Goal: Check status: Check status

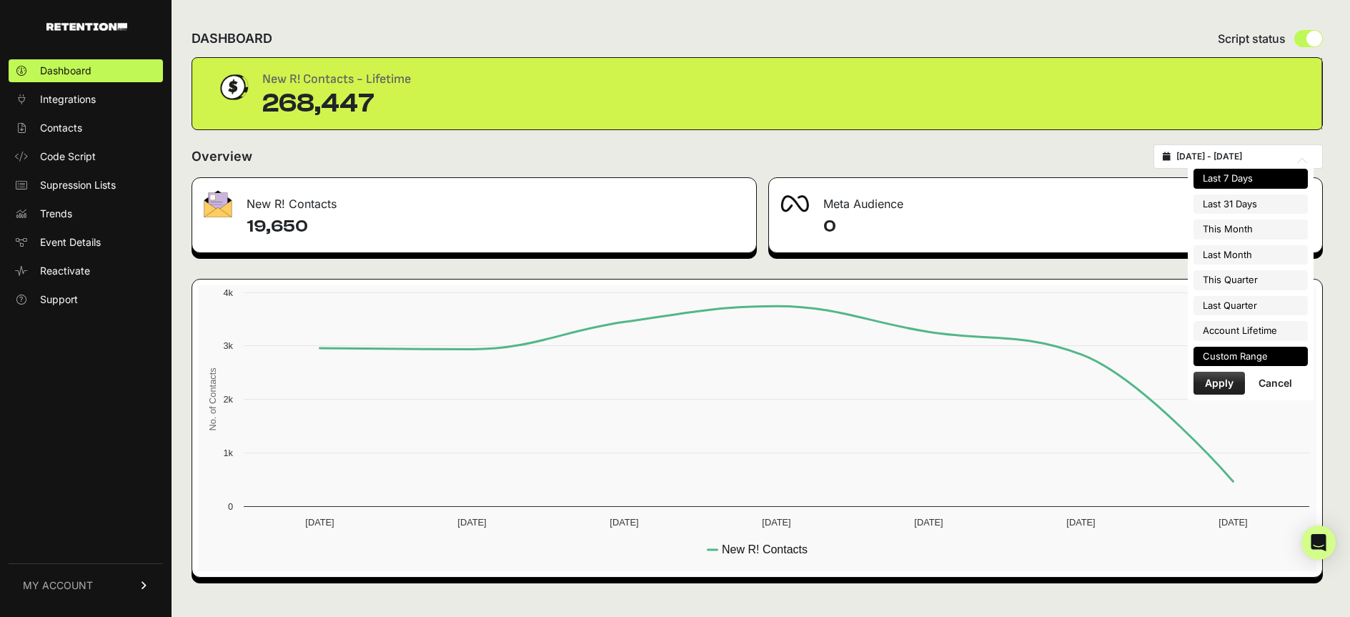
click at [1265, 358] on li "Custom Range" at bounding box center [1251, 357] width 114 height 20
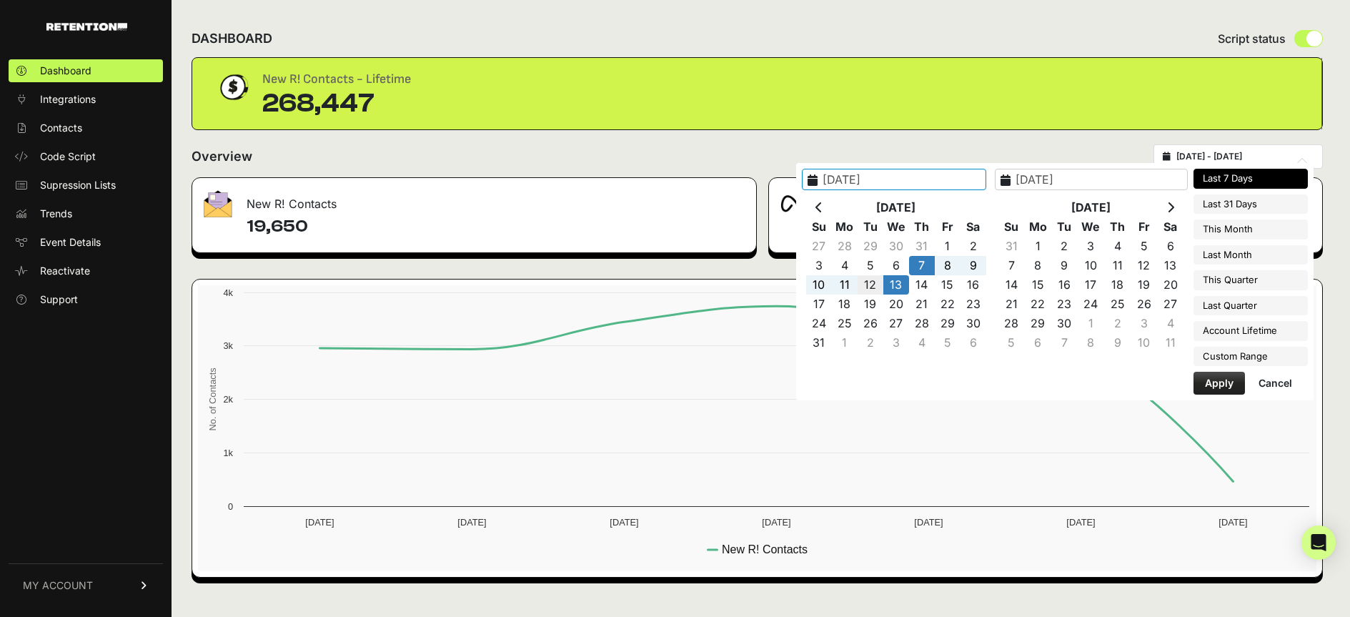
type input "[DATE]"
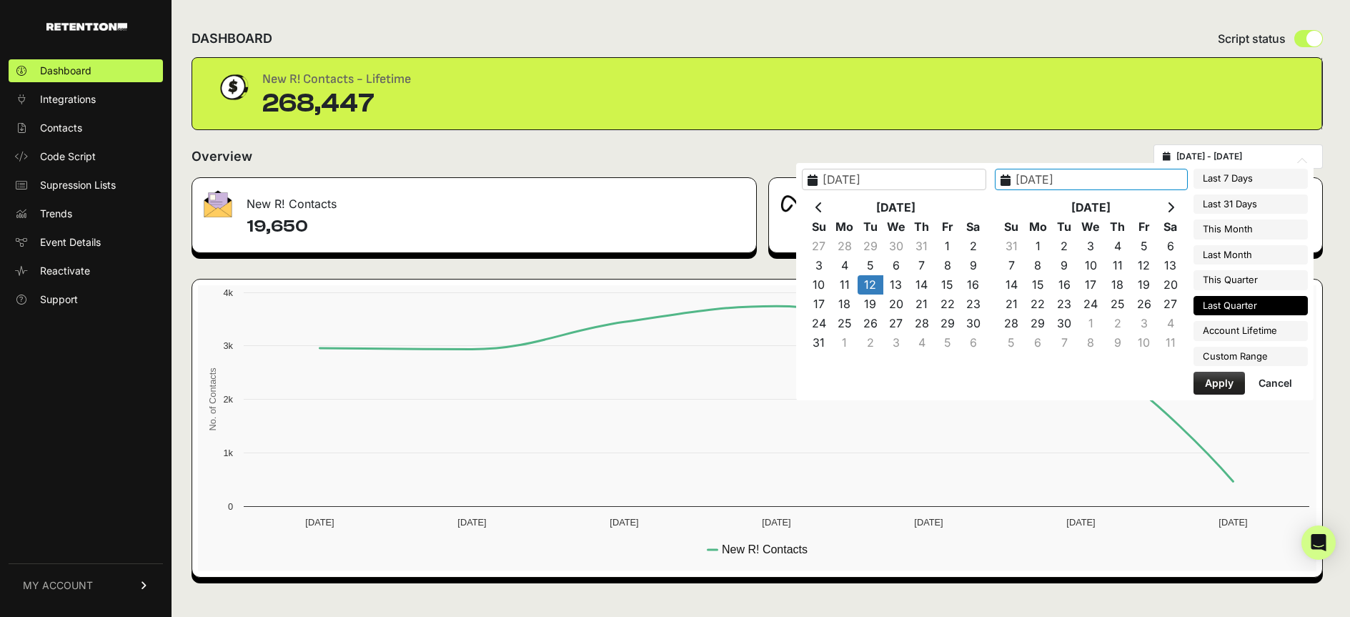
type input "[DATE]"
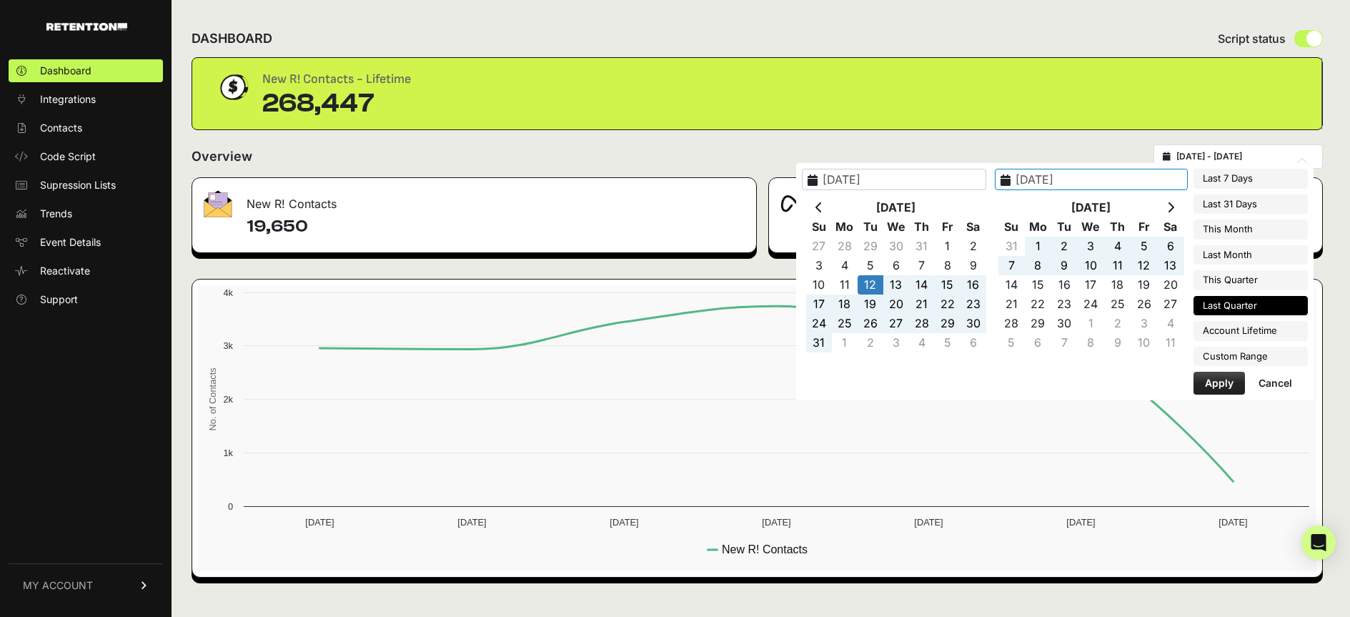
type input "[DATE]"
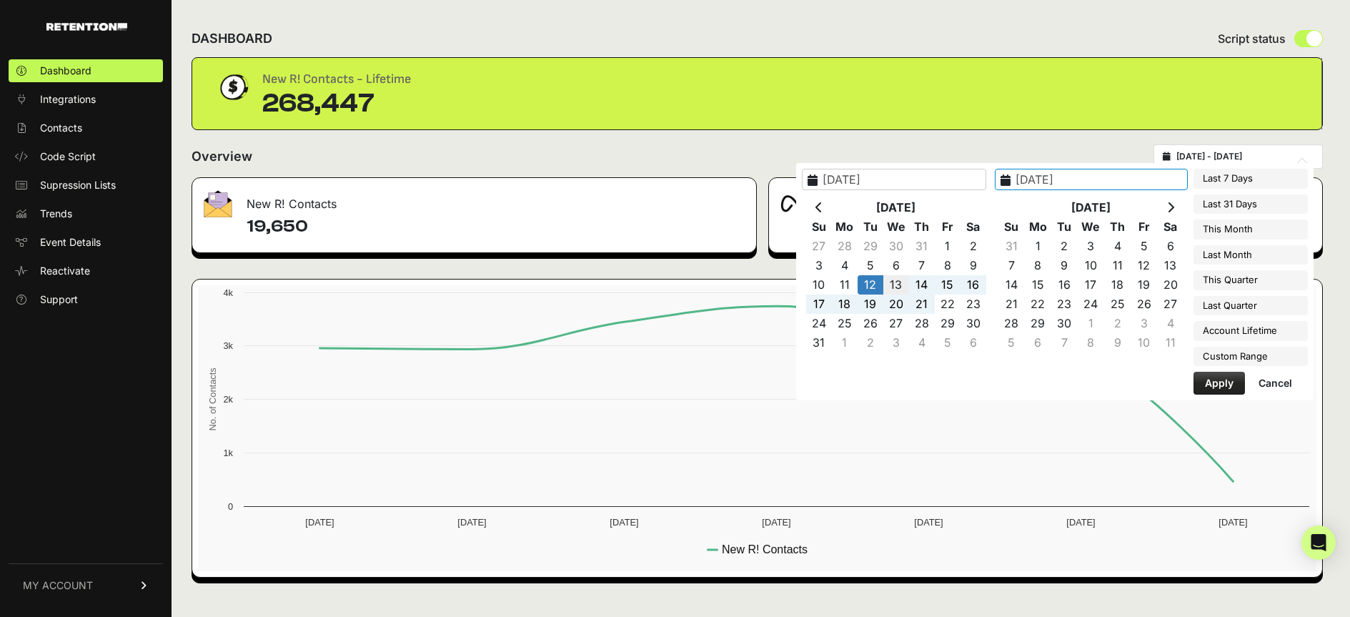
type input "[DATE]"
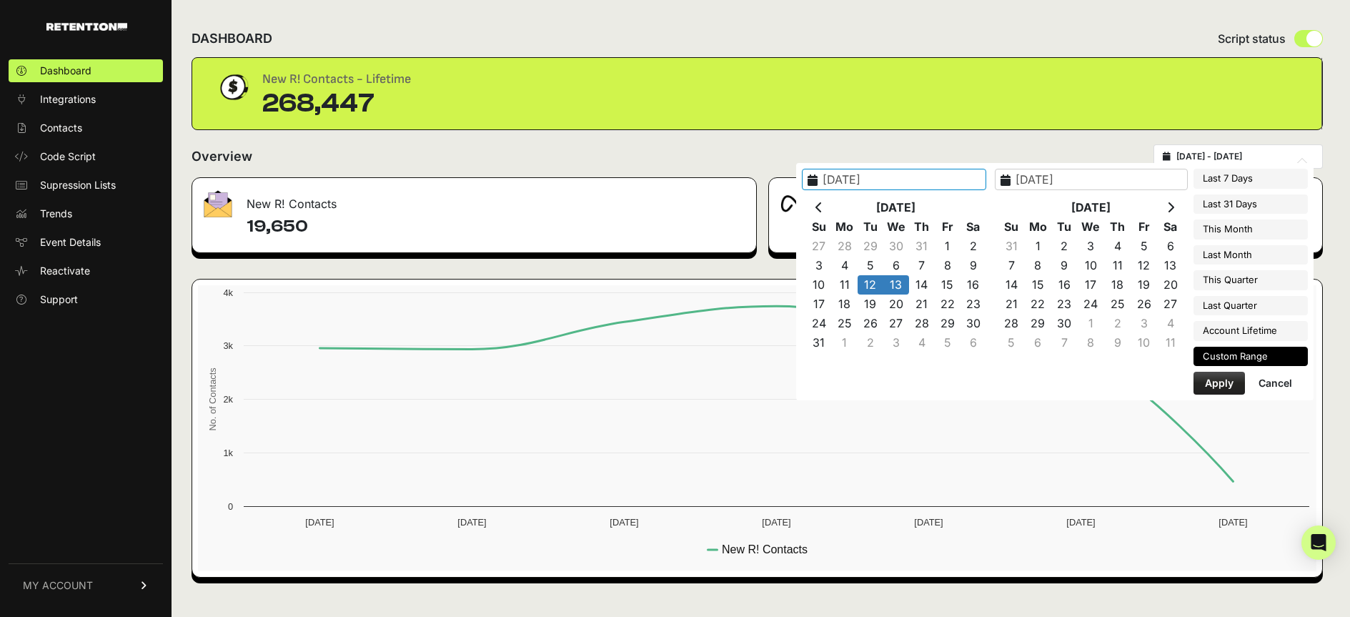
type input "[DATE]"
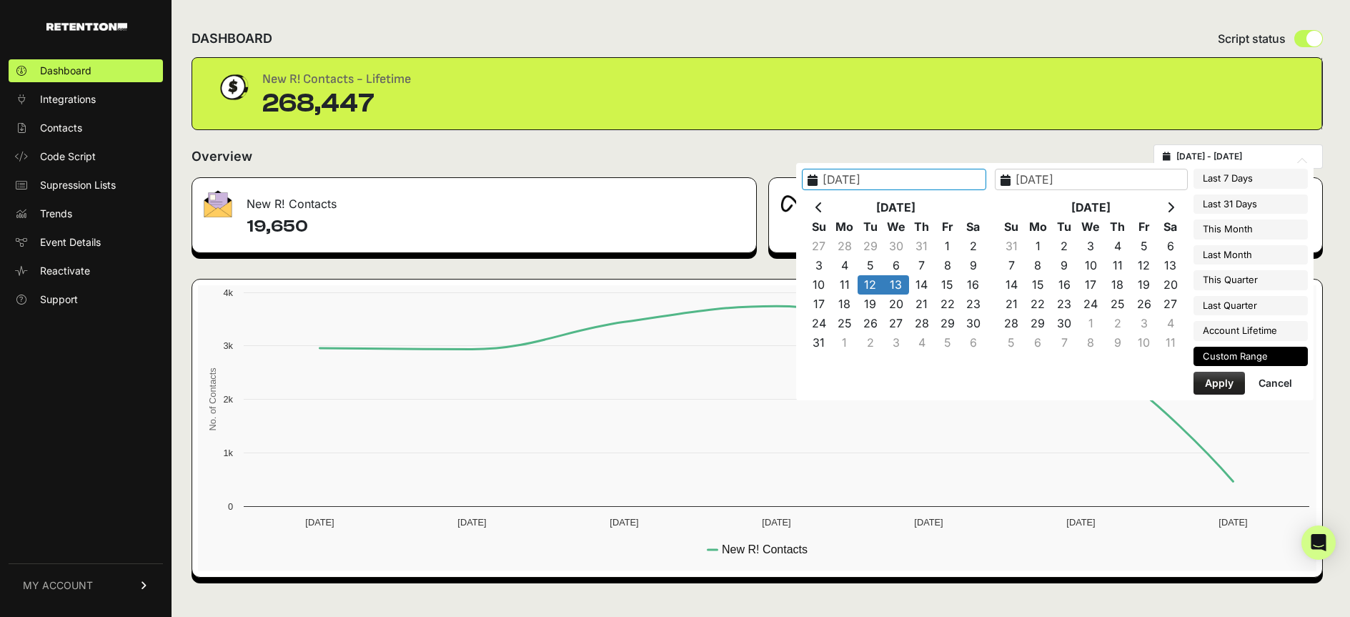
click at [1217, 385] on button "Apply" at bounding box center [1219, 383] width 51 height 23
type input "[DATE] - [DATE]"
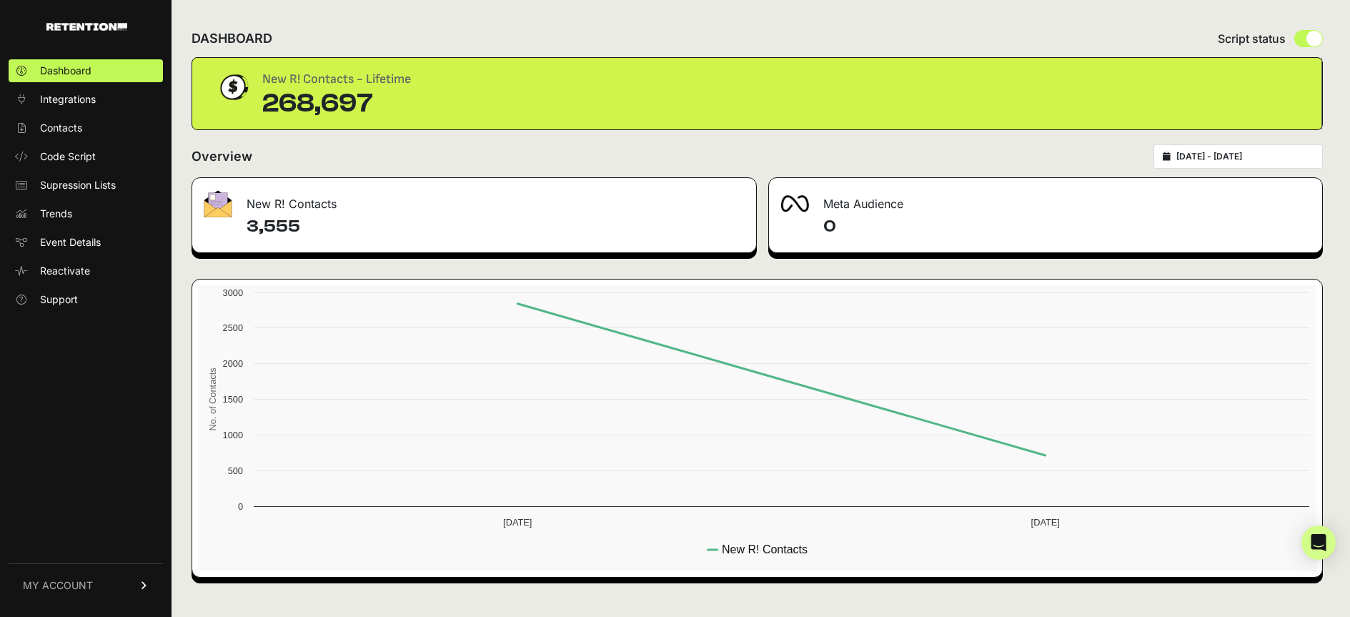
type input "[DATE]"
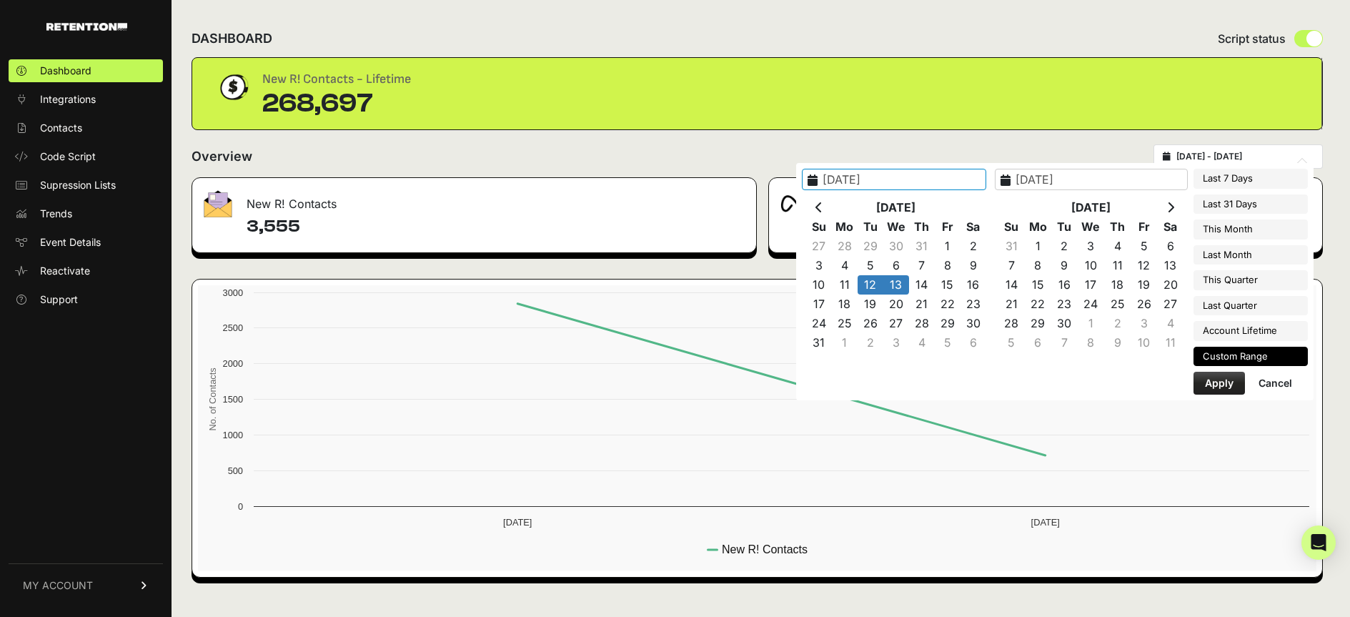
click at [1275, 162] on input "[DATE] - [DATE]" at bounding box center [1245, 156] width 137 height 11
type input "[DATE]"
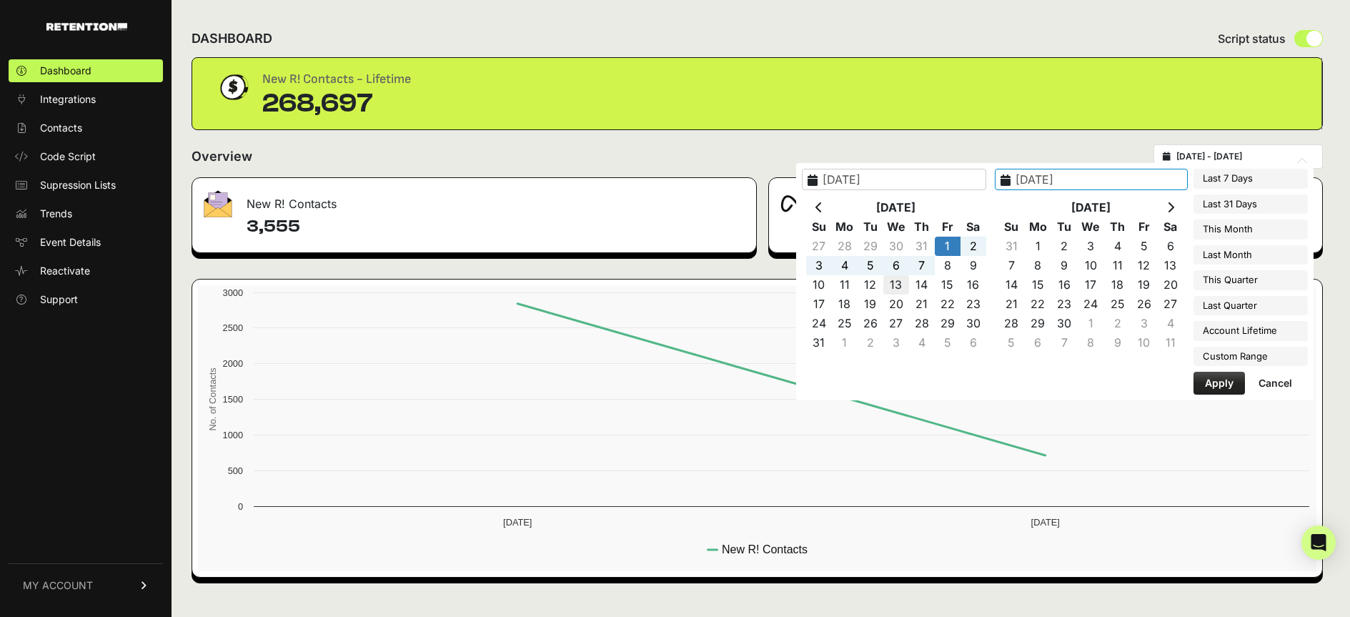
type input "[DATE]"
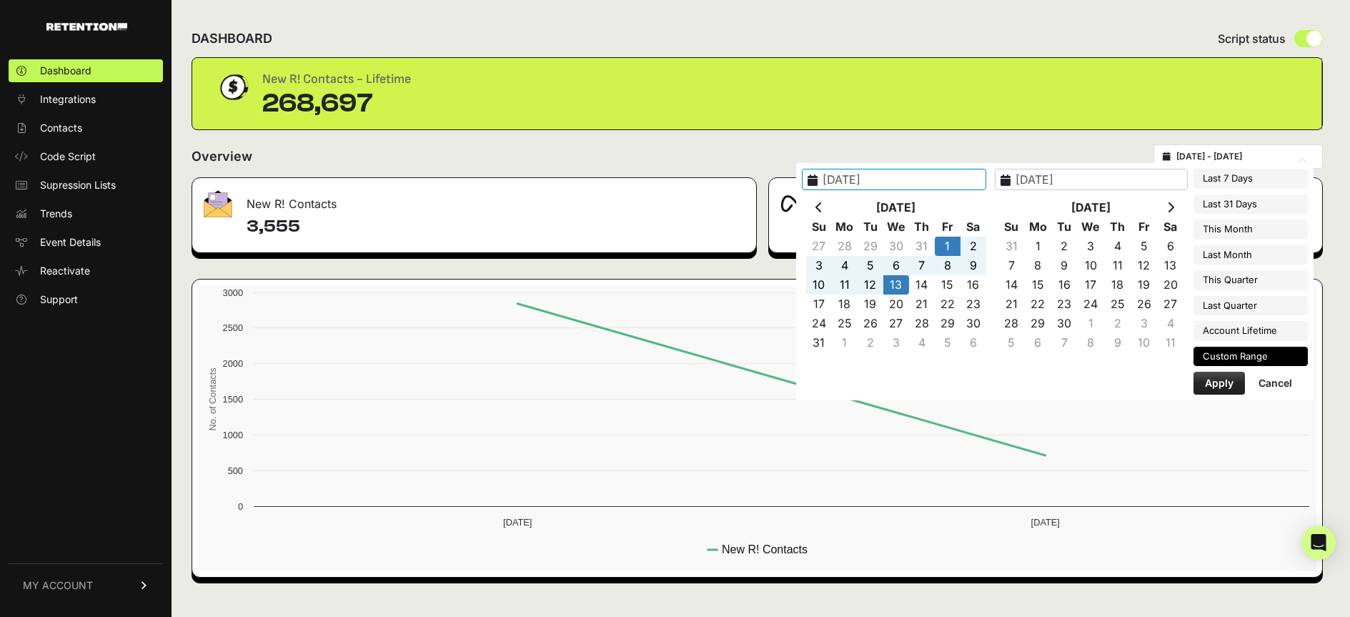
type input "[DATE]"
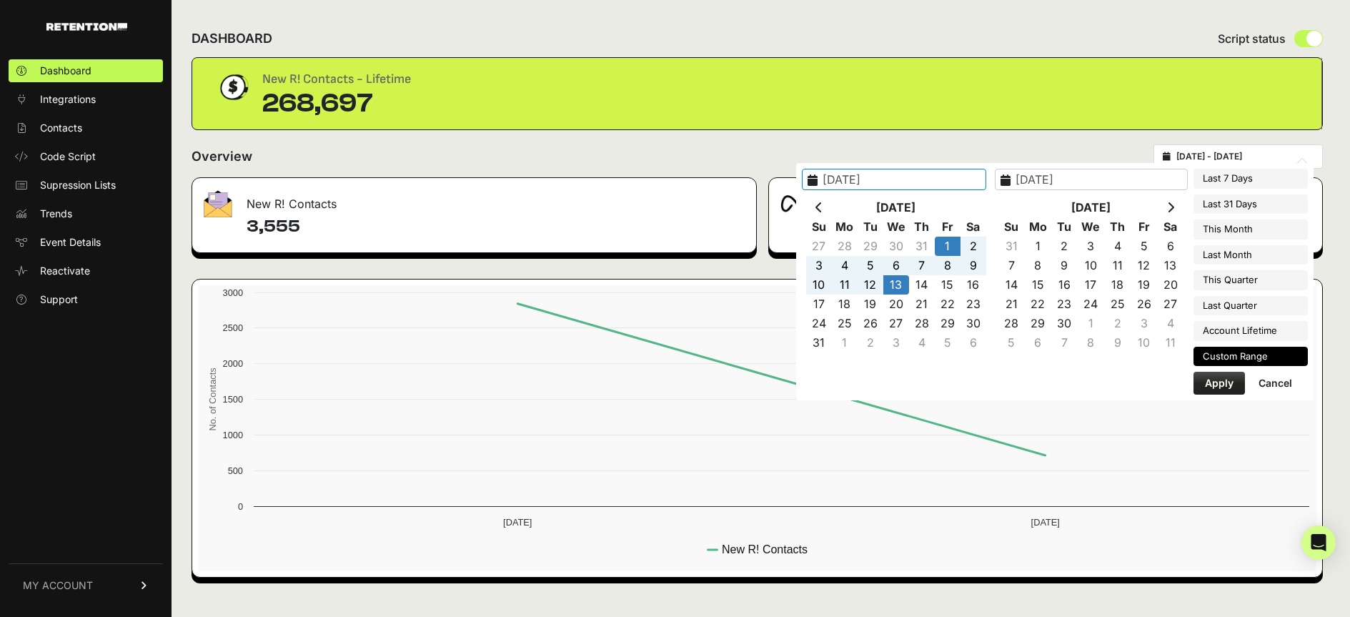
type input "[DATE]"
click at [1210, 376] on button "Apply" at bounding box center [1219, 383] width 51 height 23
type input "[DATE] - [DATE]"
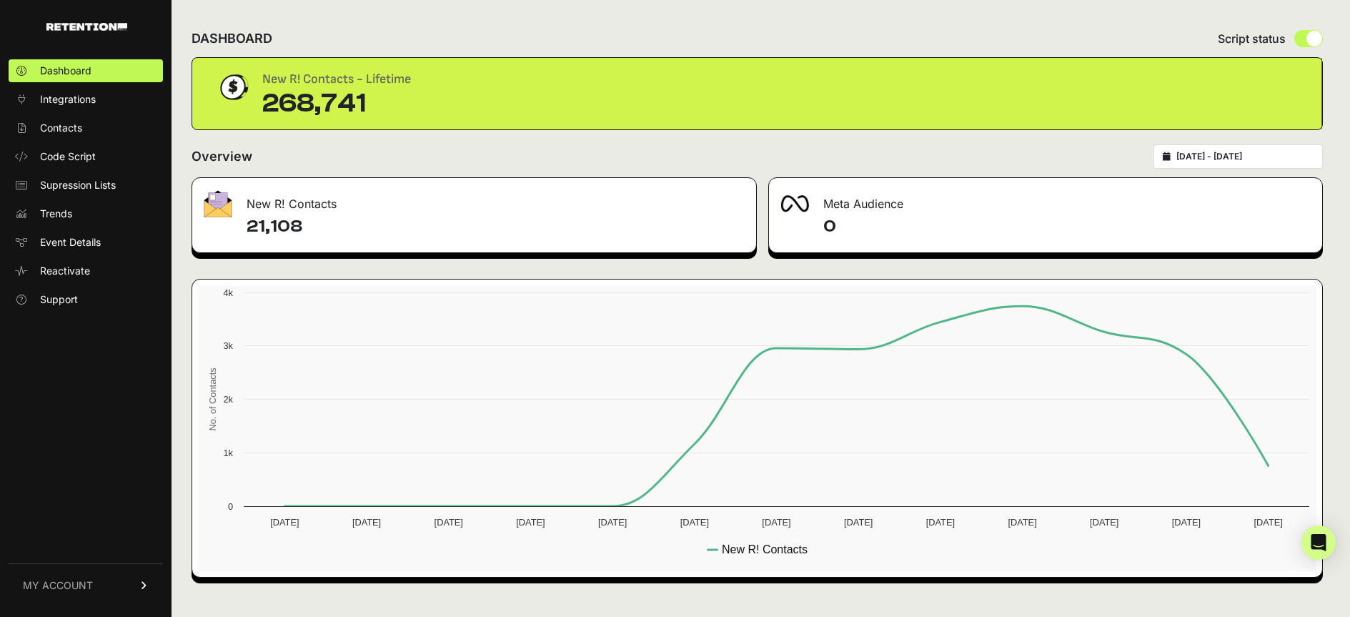
type input "[DATE]"
click at [1223, 152] on input "[DATE] - [DATE]" at bounding box center [1245, 156] width 137 height 11
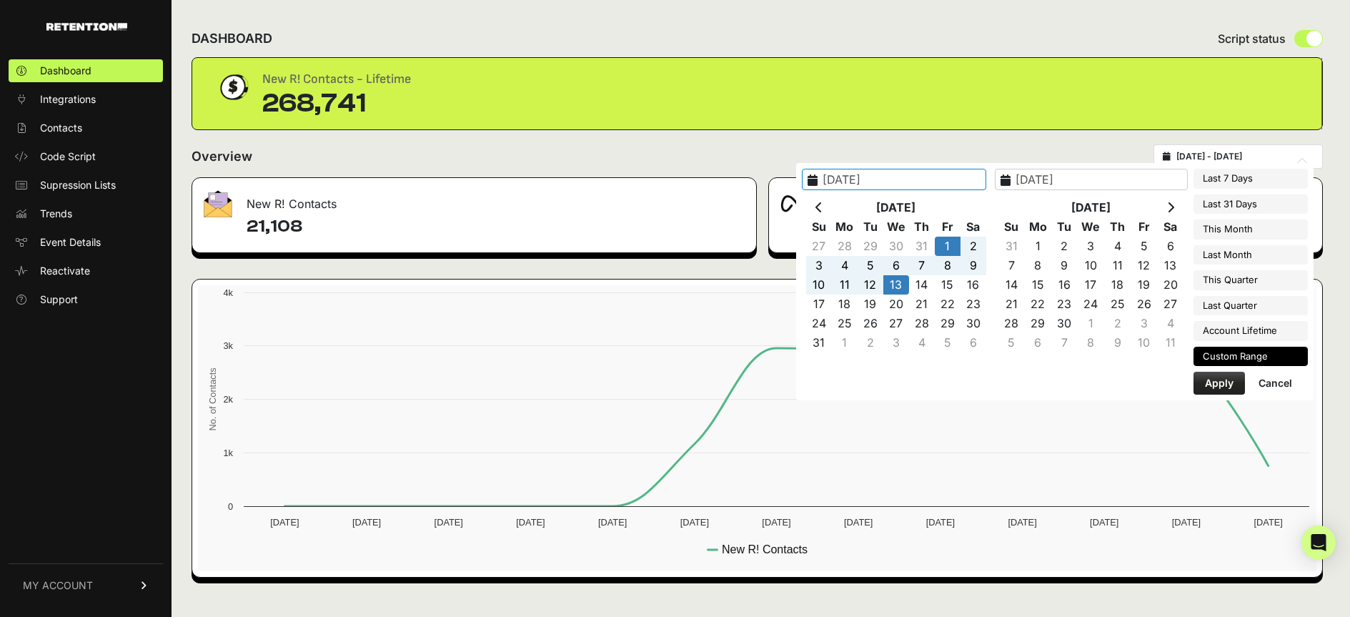
type input "[DATE]"
click at [1064, 44] on div "DASHBOARD Script status" at bounding box center [758, 38] width 1132 height 37
